Goal: Task Accomplishment & Management: Use online tool/utility

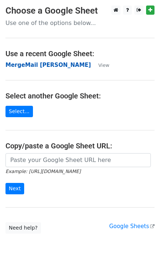
click at [50, 62] on strong "MergeMail [PERSON_NAME]" at bounding box center [49, 65] width 86 height 7
click at [29, 66] on strong "MergeMail [PERSON_NAME]" at bounding box center [49, 65] width 86 height 7
click at [35, 68] on strong "MergeMail [PERSON_NAME]" at bounding box center [49, 65] width 86 height 7
click at [26, 69] on td "MergeMail [PERSON_NAME]" at bounding box center [49, 65] width 86 height 8
click at [26, 62] on strong "MergeMail [PERSON_NAME]" at bounding box center [49, 65] width 86 height 7
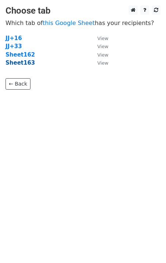
click at [13, 64] on strong "Sheet163" at bounding box center [20, 62] width 29 height 7
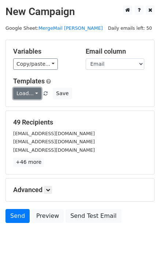
click at [25, 92] on link "Load..." at bounding box center [27, 93] width 28 height 11
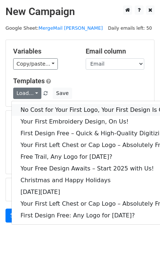
click at [38, 106] on link "No Cost for Your First Logo, Your First Design Is On Us!" at bounding box center [100, 110] width 176 height 12
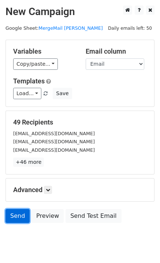
click at [20, 215] on link "Send" at bounding box center [18, 216] width 24 height 14
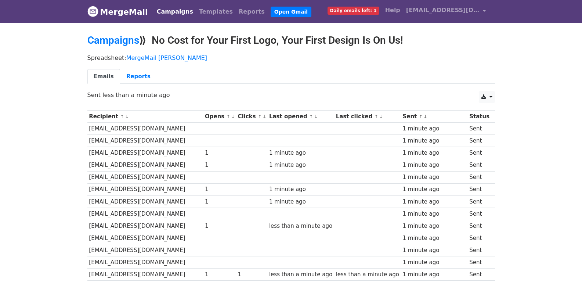
scroll to position [499, 0]
